Goal: Communication & Community: Answer question/provide support

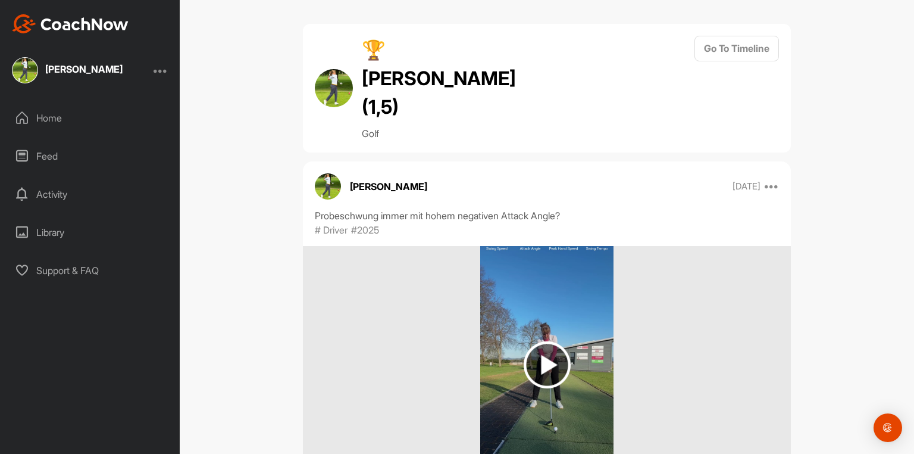
scroll to position [30589, 0]
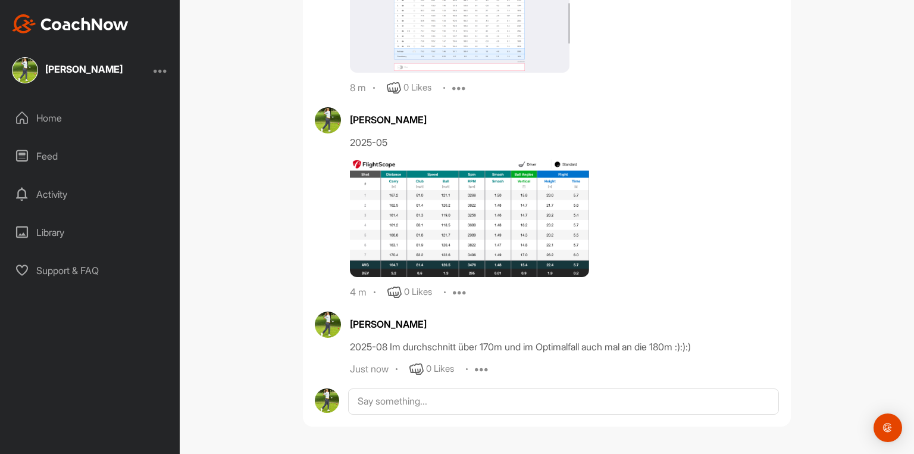
click at [56, 197] on div "Activity" at bounding box center [91, 194] width 168 height 30
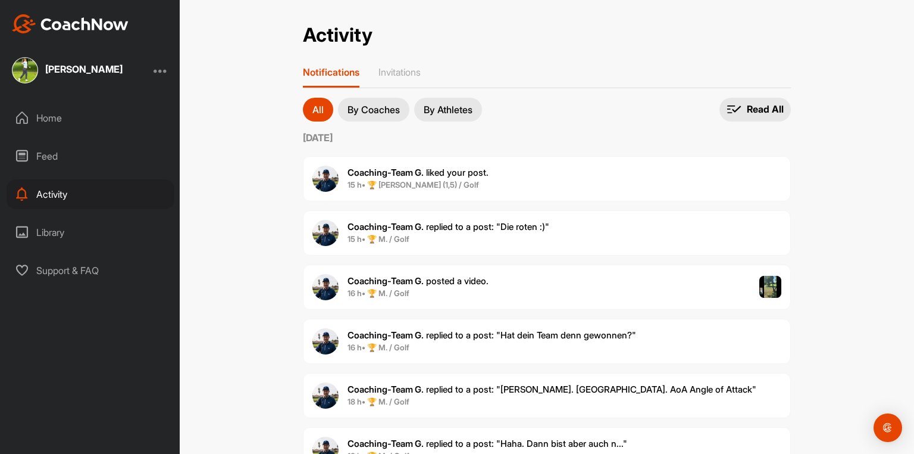
click at [420, 176] on b "Coaching-Team G." at bounding box center [386, 172] width 76 height 11
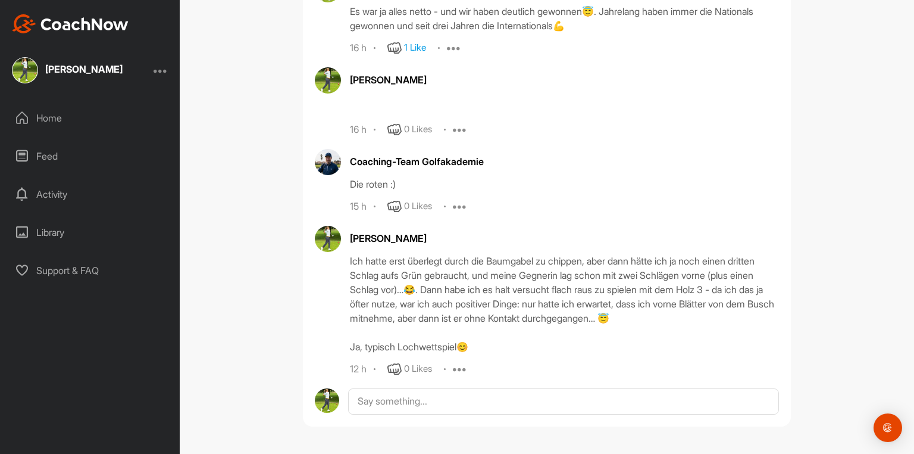
scroll to position [32581, 0]
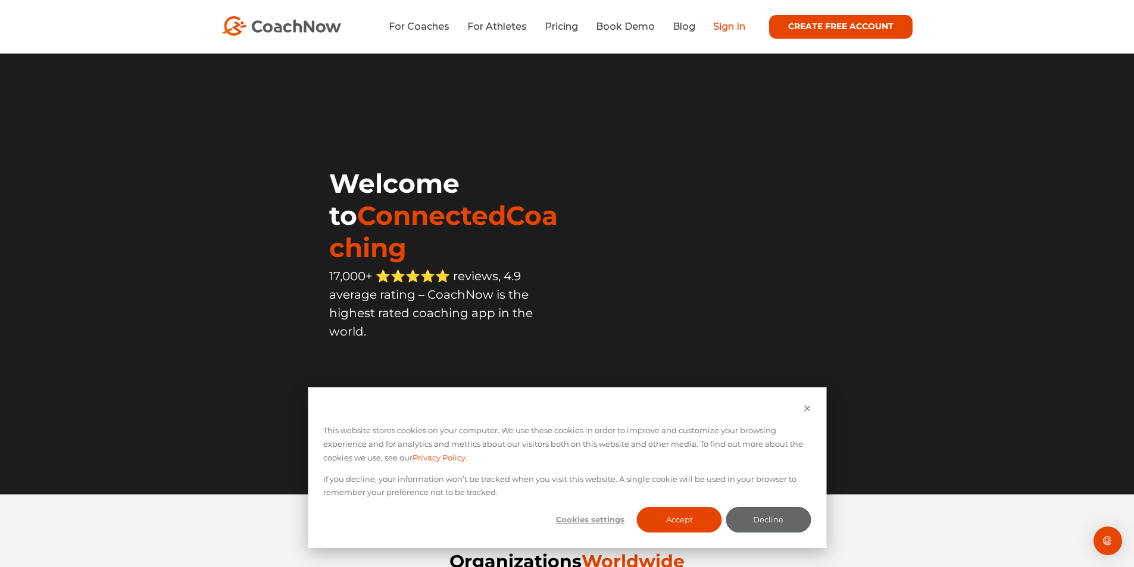
click at [730, 25] on link "Sign In" at bounding box center [729, 26] width 32 height 11
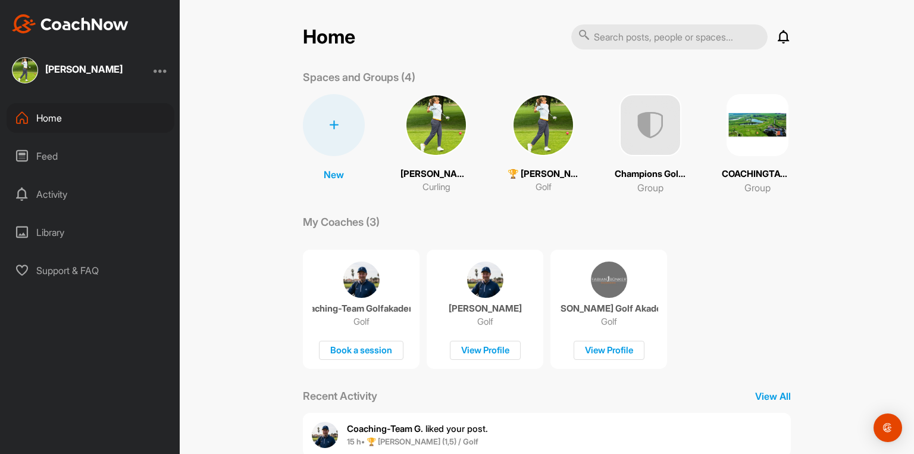
click at [545, 132] on img at bounding box center [543, 125] width 62 height 62
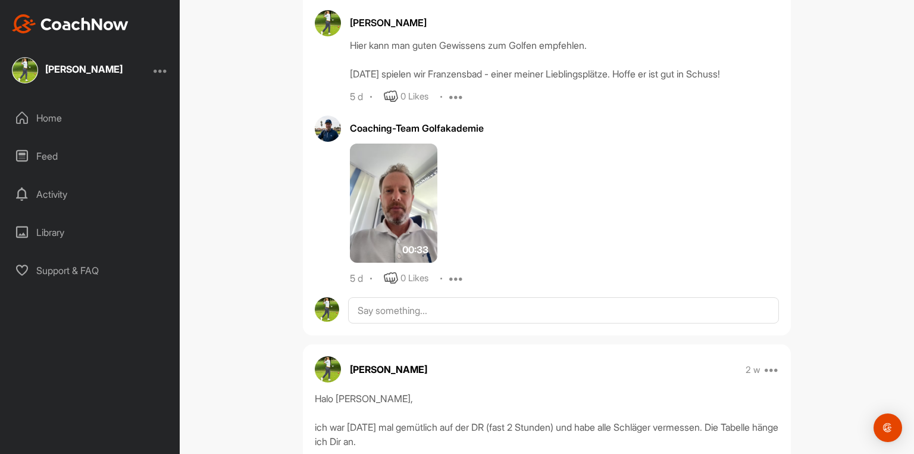
scroll to position [1286, 0]
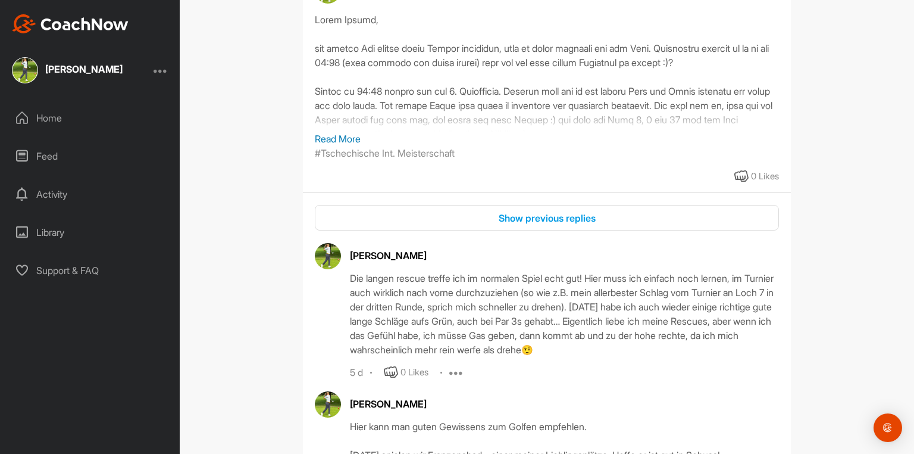
click at [56, 154] on div "Feed" at bounding box center [91, 156] width 168 height 30
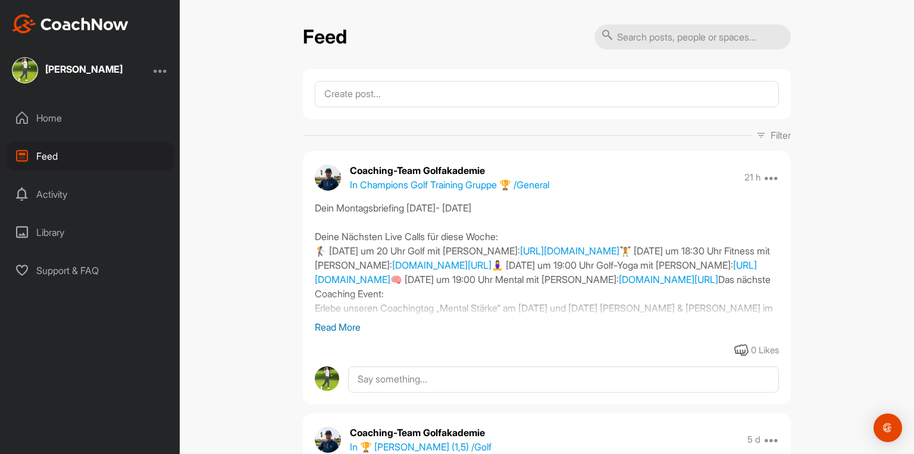
click at [637, 35] on input "text" at bounding box center [693, 36] width 196 height 25
type input "driver 2025"
click at [51, 119] on div "Home" at bounding box center [91, 118] width 168 height 30
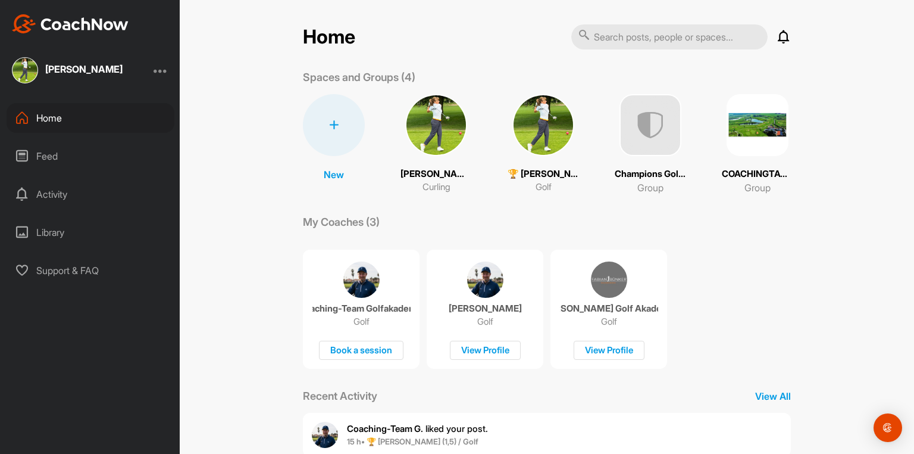
click at [49, 155] on div "Feed" at bounding box center [91, 156] width 168 height 30
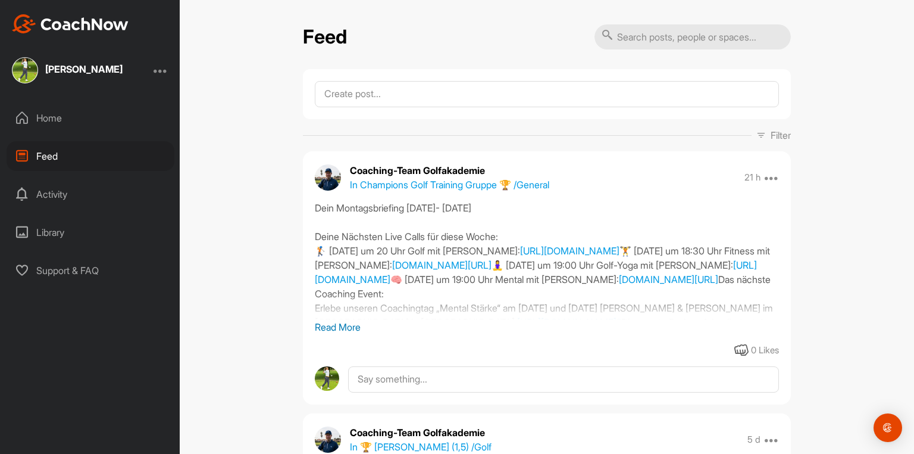
click at [635, 37] on input "text" at bounding box center [693, 36] width 196 height 25
type input "driver"
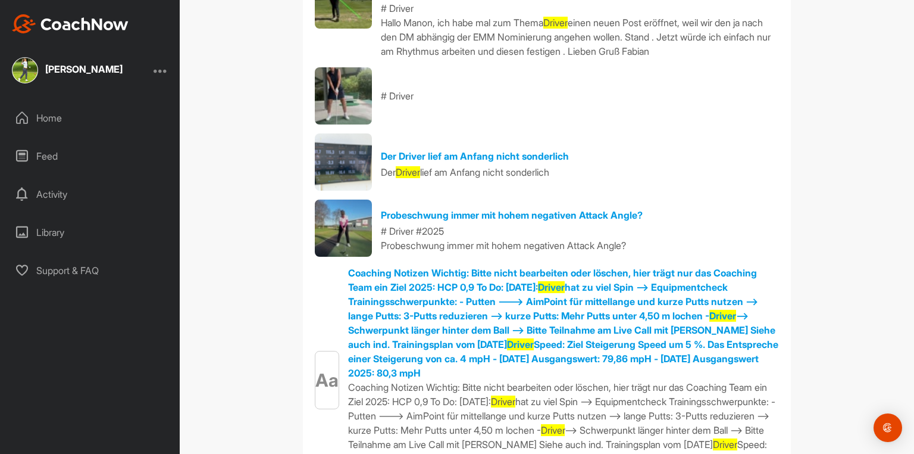
scroll to position [238, 0]
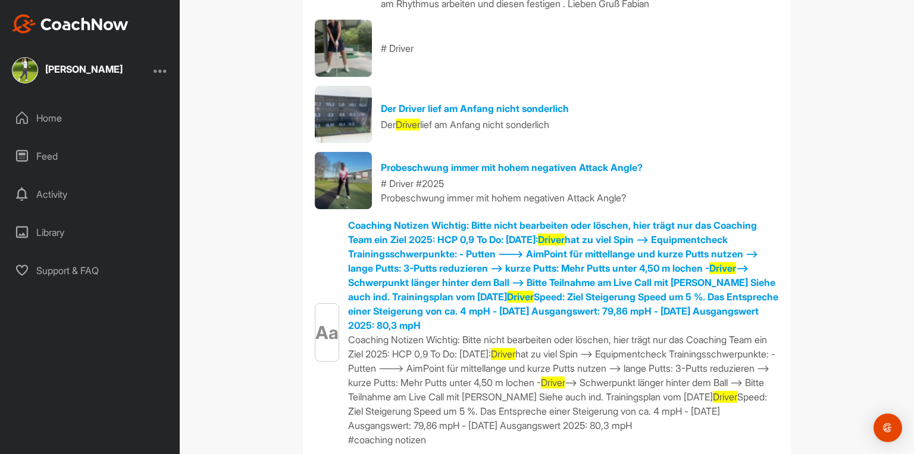
click at [340, 182] on img at bounding box center [343, 180] width 57 height 57
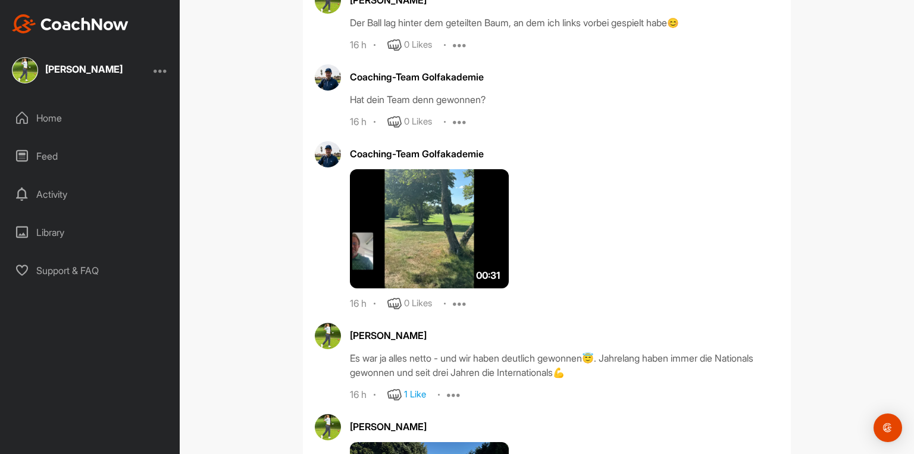
scroll to position [32581, 0]
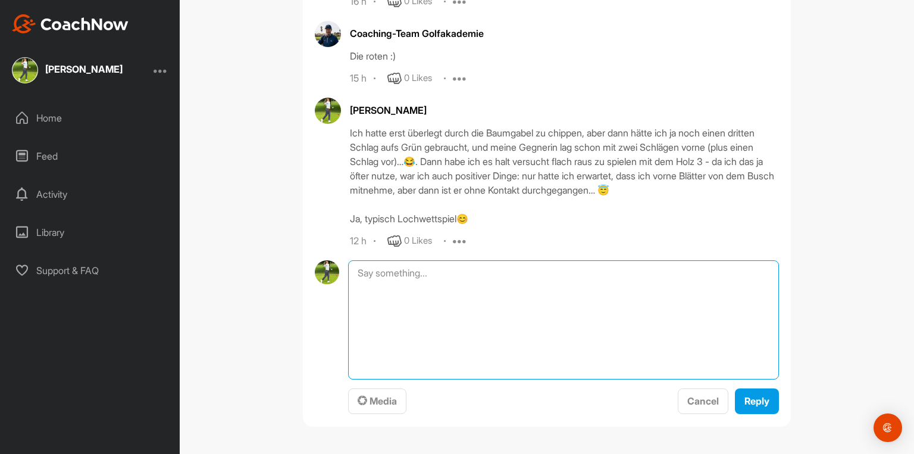
click at [396, 379] on textarea at bounding box center [563, 319] width 431 height 119
click at [389, 379] on textarea "Du kannst gar nicht meine schönen Diagramme angeschaut :), am Ende der Tabelle." at bounding box center [563, 319] width 431 height 119
click at [724, 273] on textarea "Du hast gar nicht meine schönen Diagramme angeschaut :), am Ende der Tabelle." at bounding box center [563, 319] width 431 height 119
click at [353, 273] on textarea "Du hast gar nicht meine schönen Diagramme angeschaut :), am Ende der Tabelle." at bounding box center [563, 319] width 431 height 119
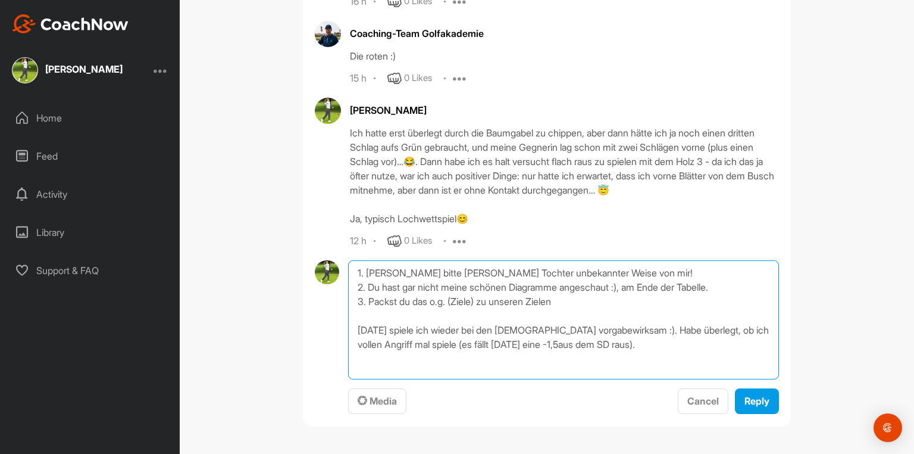
click at [406, 343] on textarea "1. [PERSON_NAME] bitte [PERSON_NAME] Tochter unbekannter Weise von mir! 2. Du h…" at bounding box center [563, 319] width 431 height 119
click at [715, 329] on textarea "1. [PERSON_NAME] bitte [PERSON_NAME] Tochter unbekannter Weise von mir! 2. Du h…" at bounding box center [563, 319] width 431 height 119
paste textarea "mal"
click at [412, 345] on textarea "1. [PERSON_NAME] bitte [PERSON_NAME] Tochter unbekannter Weise von mir! 2. Du h…" at bounding box center [563, 319] width 431 height 119
type textarea "1. [PERSON_NAME] bitte [PERSON_NAME] Tochter unbekannter Weise von mir! 2. Du h…"
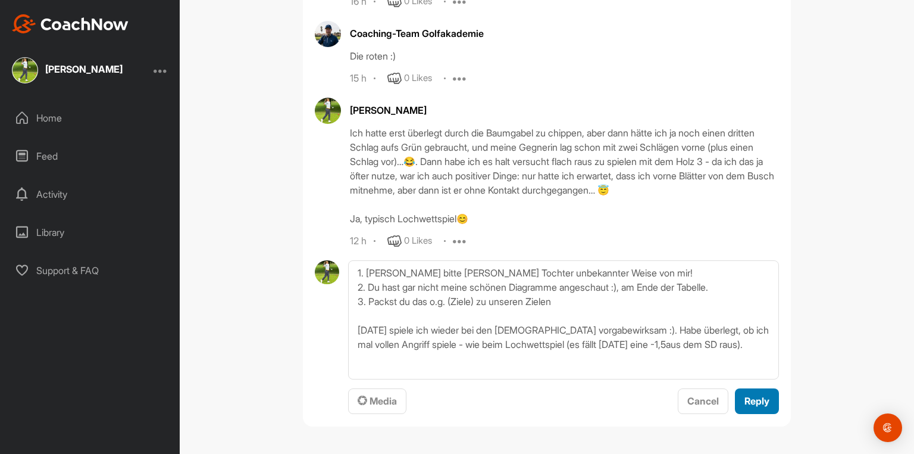
click at [749, 403] on span "Reply" at bounding box center [757, 401] width 25 height 12
